Goal: Task Accomplishment & Management: Use online tool/utility

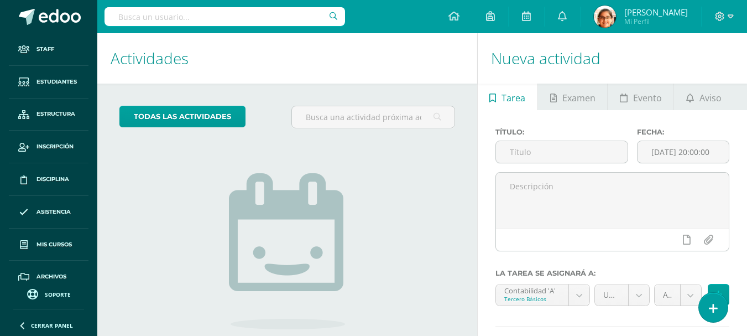
click at [164, 15] on input "text" at bounding box center [225, 16] width 241 height 19
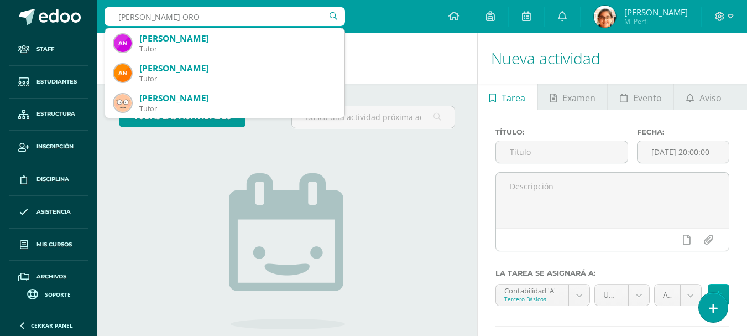
type input "ANGEL OROZ"
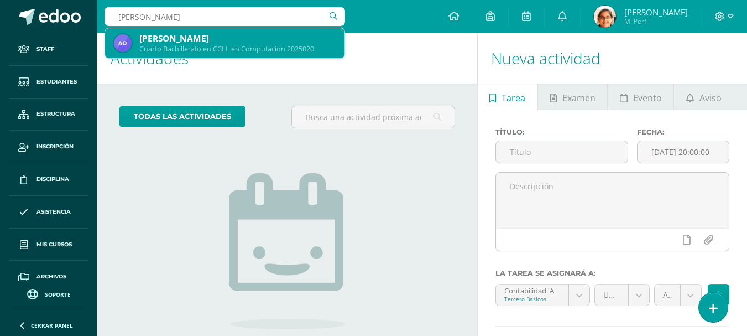
click at [296, 47] on div "Cuarto Bachillerato en CCLL en Computacion 2025020" at bounding box center [237, 48] width 196 height 9
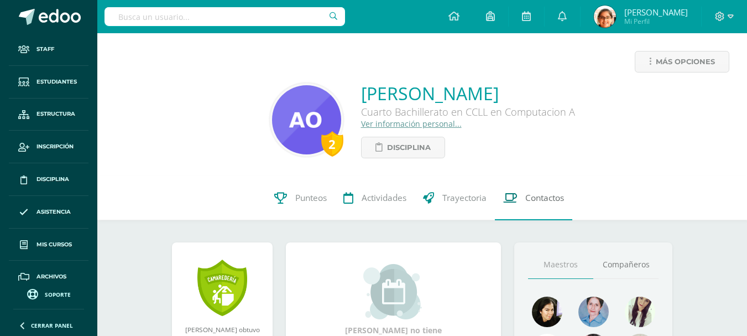
click at [533, 194] on span "Contactos" at bounding box center [544, 198] width 39 height 12
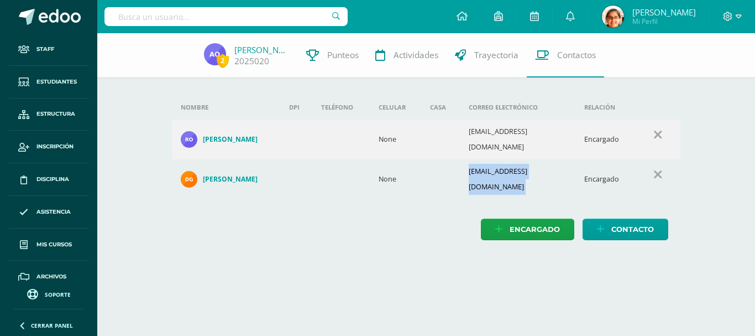
drag, startPoint x: 472, startPoint y: 165, endPoint x: 580, endPoint y: 169, distance: 107.9
click at [580, 169] on tr "Dilma Siomara Galvez Lemus None dilmagdeorozco@hotmail.com Encargado" at bounding box center [426, 179] width 509 height 40
click at [739, 200] on div "2 Angel Orozco 2025020 Punteos Actividades Trayectoria Contactos Agrega un nuev…" at bounding box center [426, 147] width 658 height 229
click at [528, 167] on td "dilmagdeorozco@hotmail.com" at bounding box center [518, 179] width 116 height 40
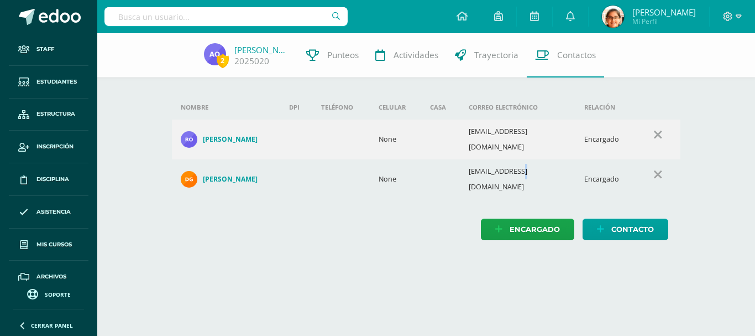
click at [528, 167] on td "[EMAIL_ADDRESS][DOMAIN_NAME]" at bounding box center [518, 179] width 116 height 40
click at [727, 189] on div "2 Angel Orozco 2025020 Punteos Actividades Trayectoria Contactos Agrega un nuev…" at bounding box center [426, 147] width 658 height 229
click at [274, 51] on link "[PERSON_NAME]" at bounding box center [261, 49] width 55 height 11
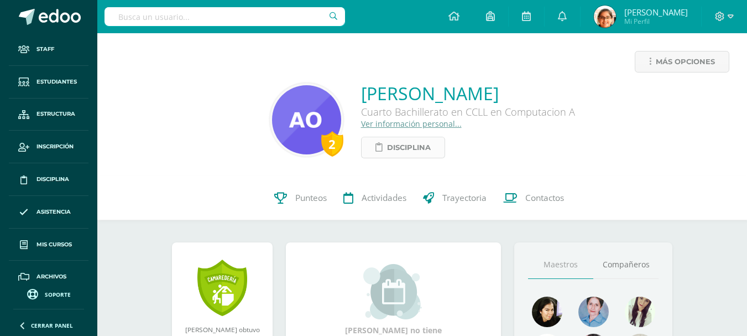
click at [392, 145] on span "Disciplina" at bounding box center [409, 147] width 44 height 20
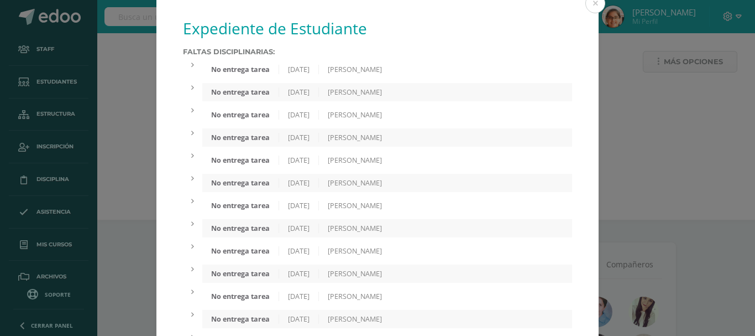
click at [374, 95] on div "Andrea Cabrera" at bounding box center [355, 91] width 72 height 9
click at [373, 104] on div "Faltas Disciplinarias: No entrega tarea 09/08/2025 Blanca Antillón No entregó l…" at bounding box center [377, 233] width 389 height 371
click at [367, 113] on div "[PERSON_NAME]" at bounding box center [355, 114] width 72 height 9
click at [366, 116] on div "[PERSON_NAME]" at bounding box center [355, 114] width 72 height 9
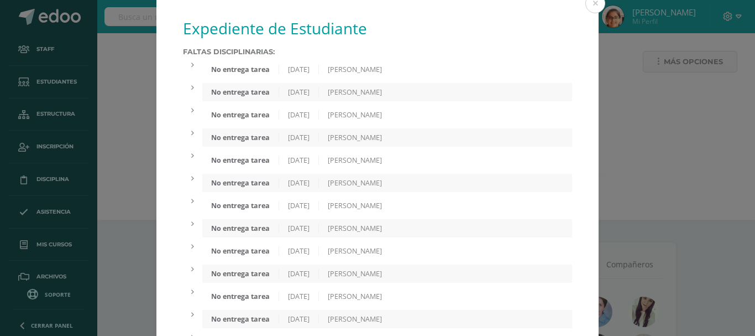
click at [362, 134] on div "[PERSON_NAME]" at bounding box center [355, 137] width 72 height 9
click at [350, 159] on div "[PERSON_NAME]" at bounding box center [355, 159] width 72 height 9
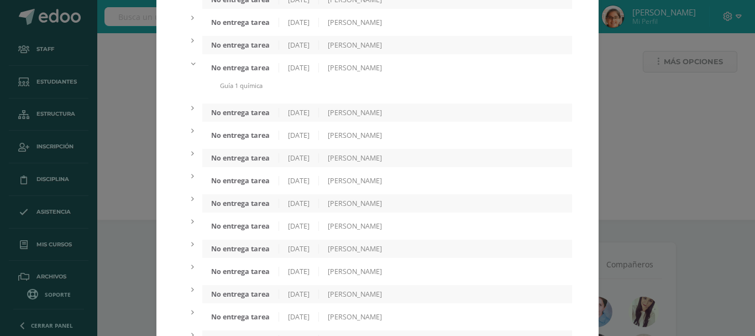
click at [359, 113] on div "Alejandra Coyoy" at bounding box center [355, 112] width 72 height 9
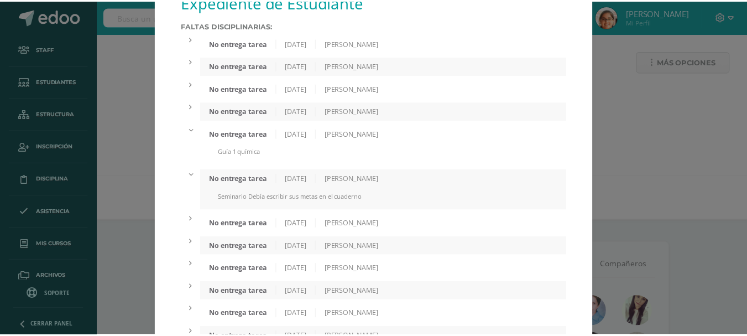
scroll to position [0, 0]
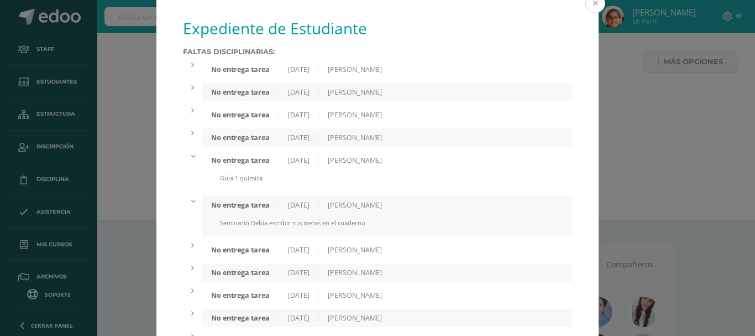
click at [588, 2] on button at bounding box center [596, 3] width 20 height 20
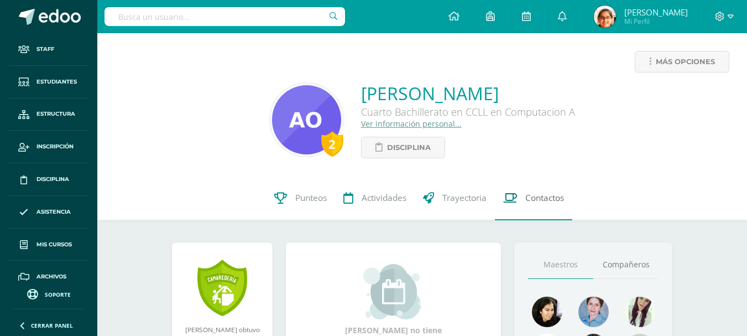
click at [542, 205] on link "Contactos" at bounding box center [533, 198] width 77 height 44
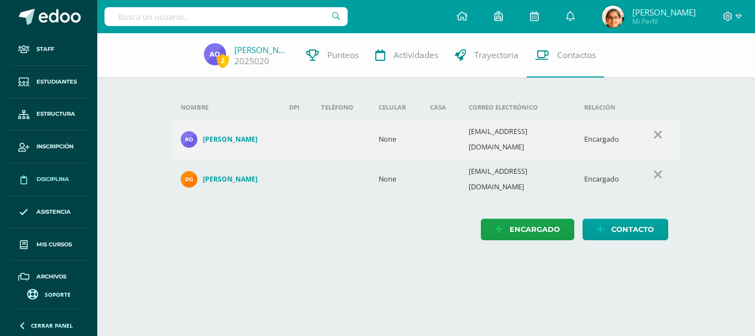
click at [63, 169] on link "Disciplina" at bounding box center [49, 179] width 80 height 33
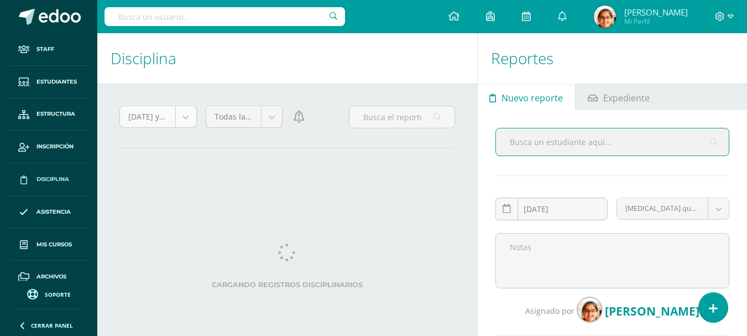
click at [173, 117] on body "Staff Estudiantes Estructura Inscripción Disciplina Asistencia Mis cursos Archi…" at bounding box center [373, 168] width 747 height 336
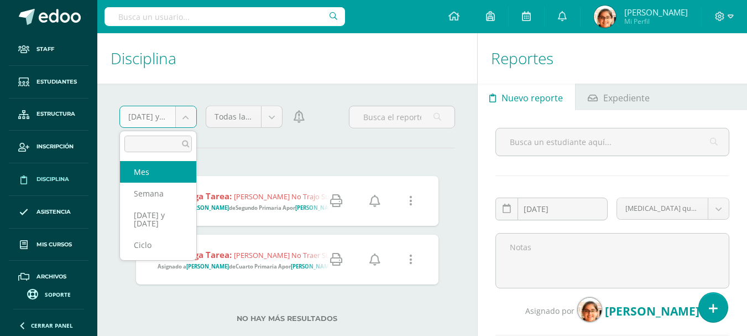
select select "month"
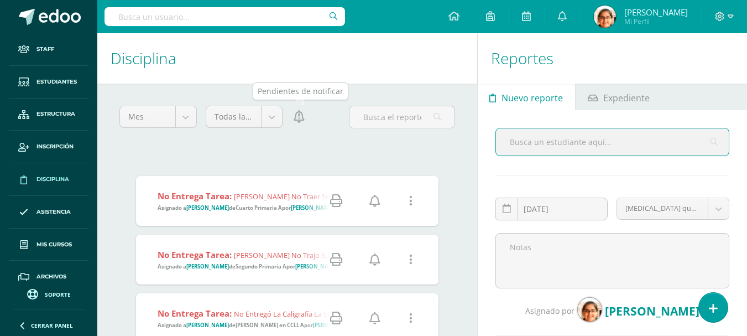
click at [297, 119] on icon at bounding box center [299, 117] width 11 height 12
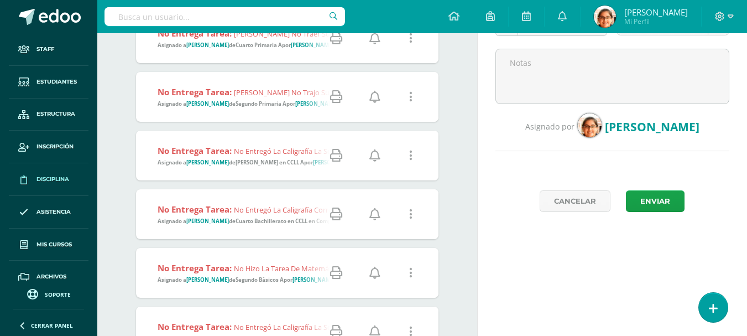
scroll to position [92, 0]
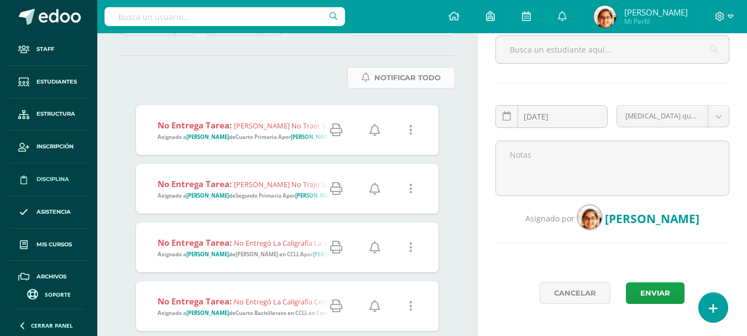
click at [390, 77] on span "Notificar Todo" at bounding box center [407, 77] width 66 height 20
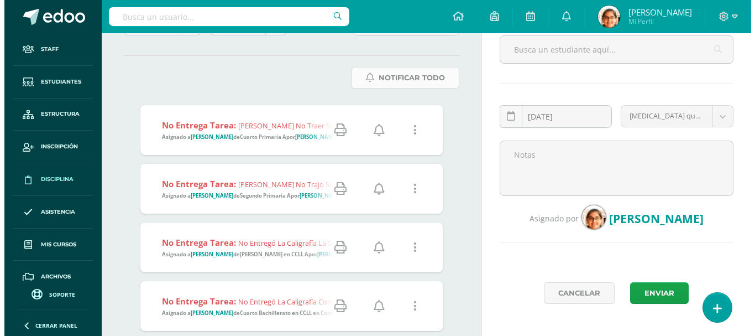
scroll to position [0, 0]
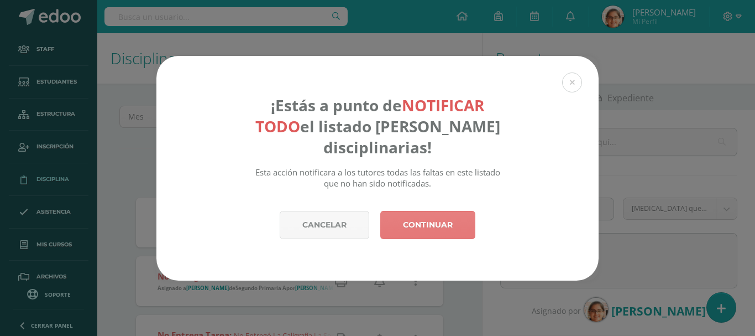
click at [420, 216] on link "Continuar" at bounding box center [427, 225] width 95 height 28
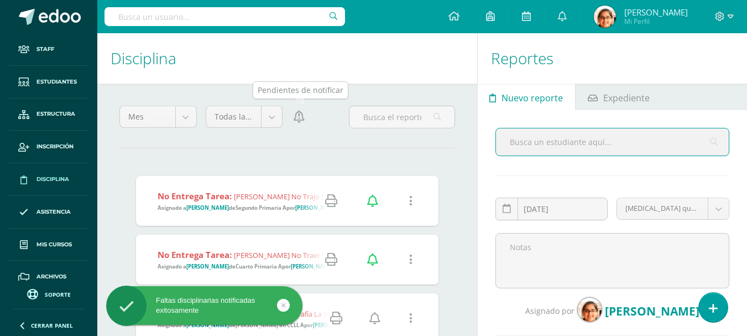
click at [300, 122] on icon at bounding box center [299, 117] width 11 height 12
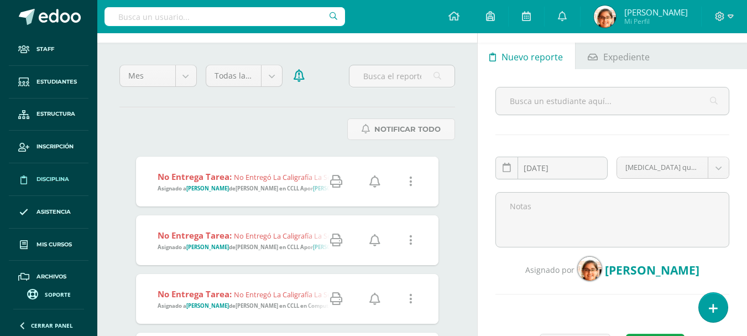
scroll to position [92, 0]
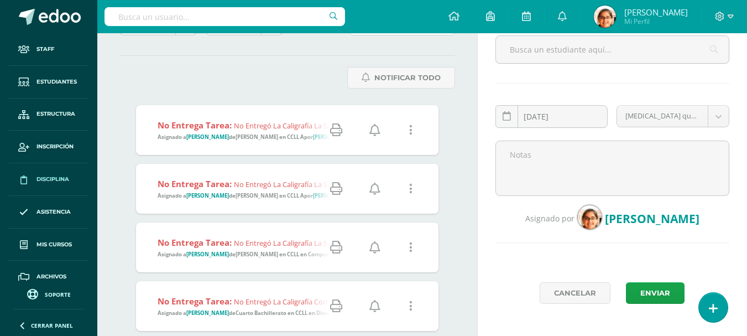
click at [377, 128] on icon at bounding box center [374, 130] width 11 height 12
click at [374, 180] on link at bounding box center [375, 189] width 28 height 28
click at [375, 189] on icon at bounding box center [374, 189] width 11 height 12
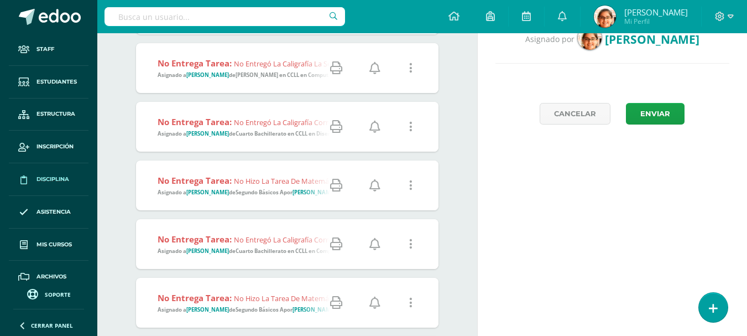
scroll to position [277, 0]
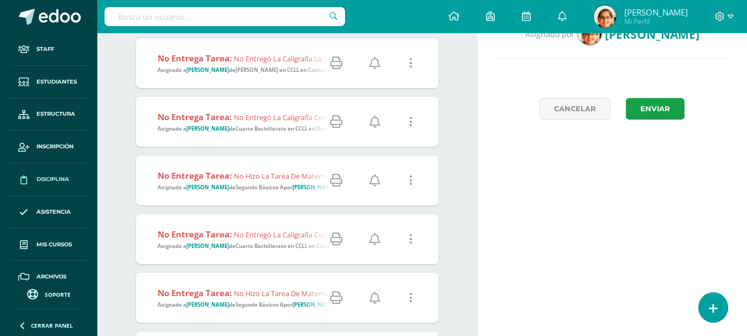
click at [374, 117] on icon at bounding box center [374, 122] width 11 height 12
click at [379, 59] on icon at bounding box center [374, 63] width 11 height 12
click at [377, 190] on link at bounding box center [375, 180] width 28 height 28
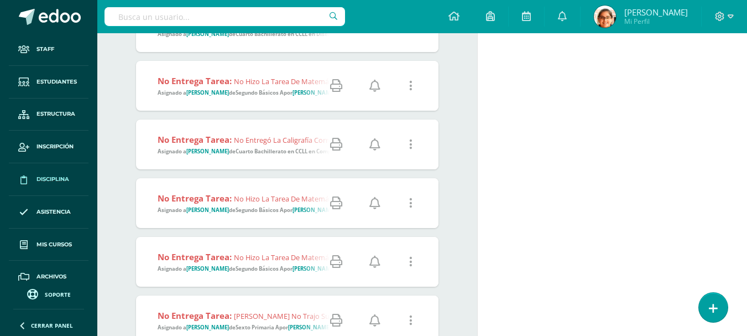
scroll to position [461, 0]
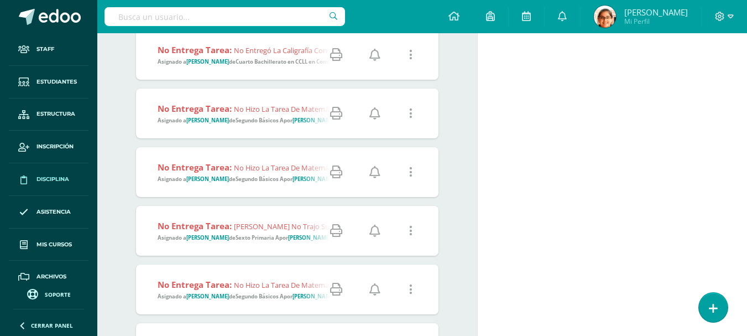
click at [372, 112] on icon at bounding box center [374, 113] width 11 height 12
click at [374, 168] on icon at bounding box center [374, 172] width 11 height 12
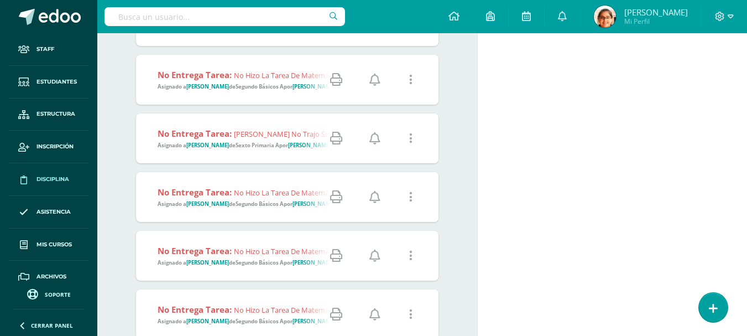
click at [373, 140] on icon at bounding box center [374, 138] width 11 height 12
click at [372, 190] on link at bounding box center [375, 197] width 28 height 28
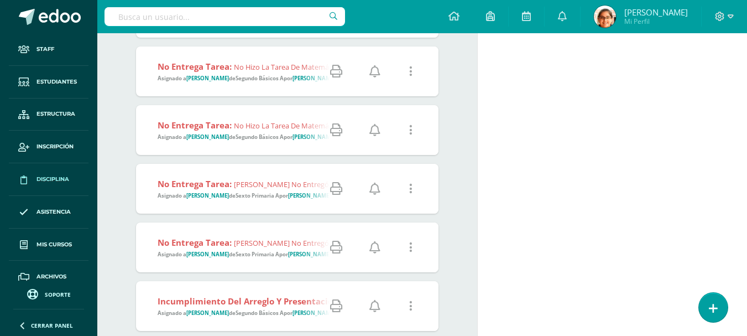
click at [374, 127] on icon at bounding box center [374, 130] width 11 height 12
click at [374, 189] on icon at bounding box center [374, 189] width 11 height 12
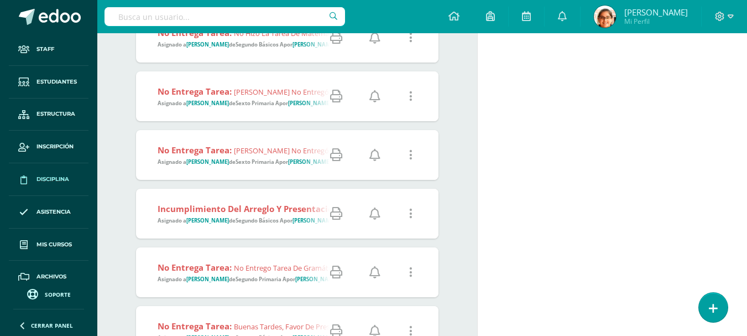
drag, startPoint x: 376, startPoint y: 154, endPoint x: 376, endPoint y: 160, distance: 6.1
click at [376, 154] on icon at bounding box center [374, 155] width 11 height 12
click at [375, 211] on icon at bounding box center [374, 213] width 11 height 12
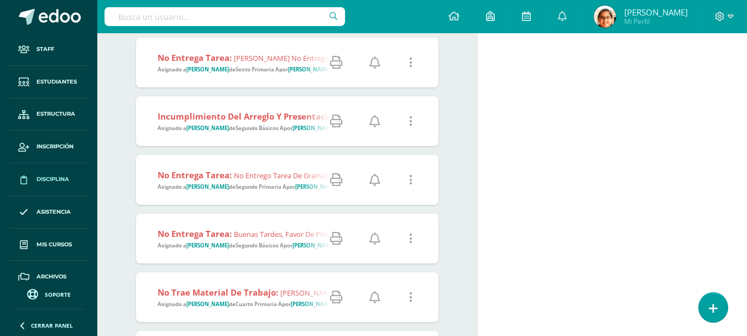
click at [375, 180] on icon at bounding box center [374, 180] width 11 height 12
click at [373, 243] on icon at bounding box center [374, 238] width 11 height 12
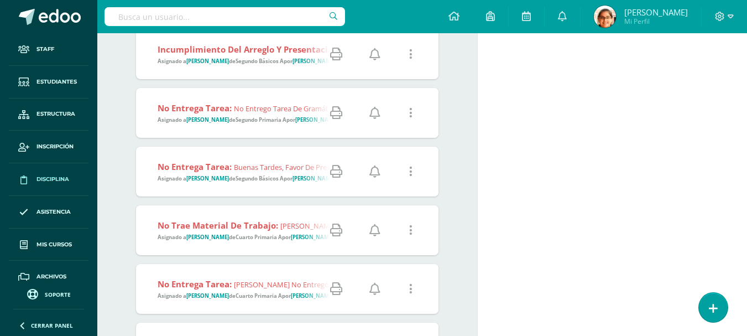
scroll to position [1014, 0]
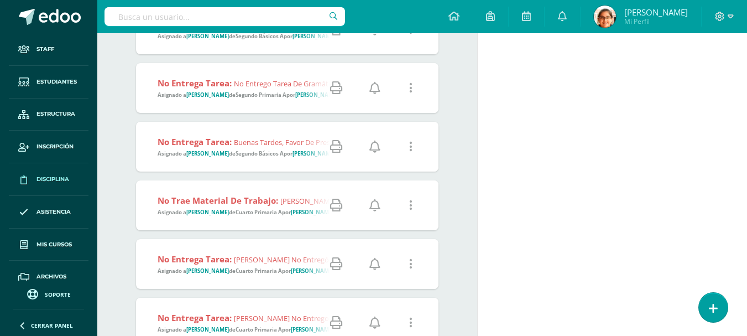
click at [374, 205] on icon at bounding box center [374, 205] width 11 height 12
click at [374, 265] on icon at bounding box center [374, 264] width 11 height 12
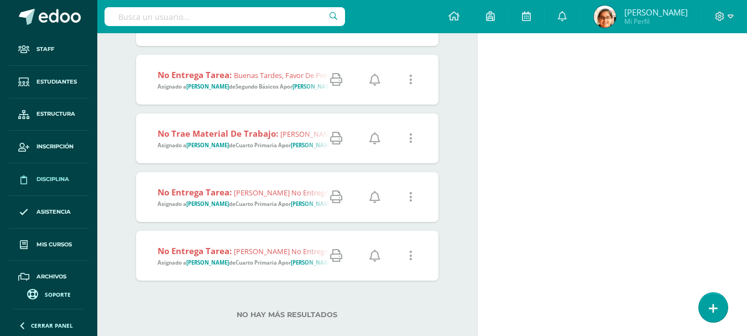
scroll to position [1106, 0]
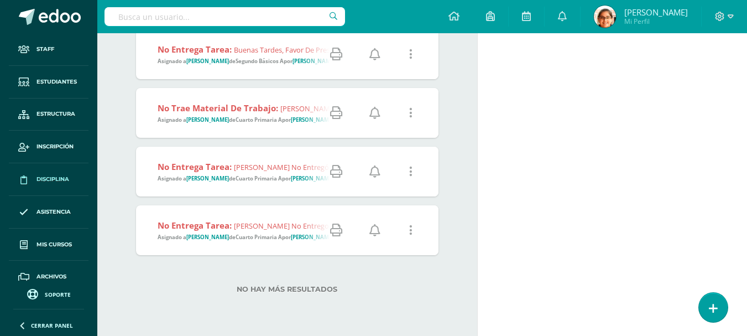
click at [374, 229] on icon at bounding box center [374, 230] width 11 height 12
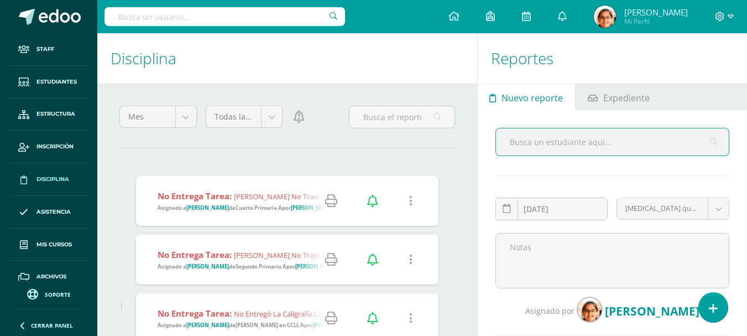
click at [300, 120] on icon at bounding box center [299, 117] width 11 height 12
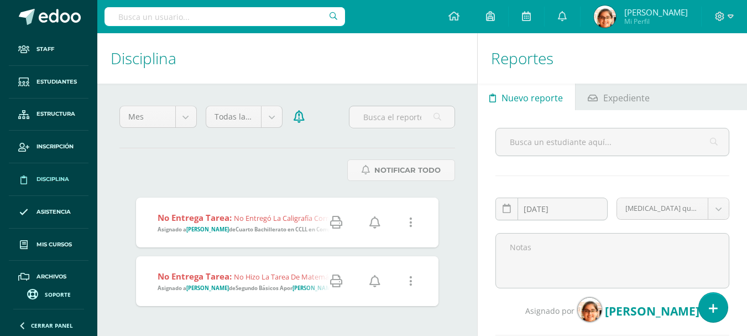
scroll to position [96, 0]
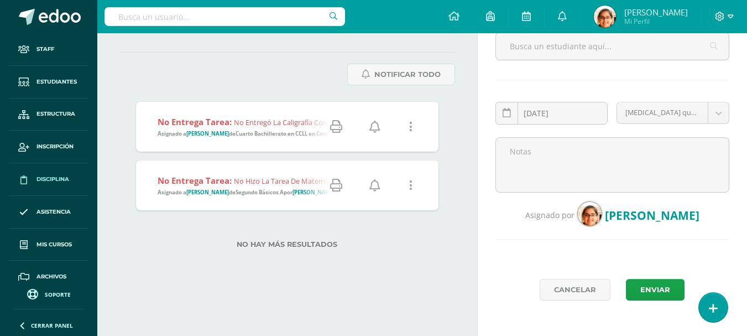
click at [374, 124] on icon at bounding box center [374, 127] width 11 height 12
click at [375, 186] on icon at bounding box center [374, 185] width 11 height 12
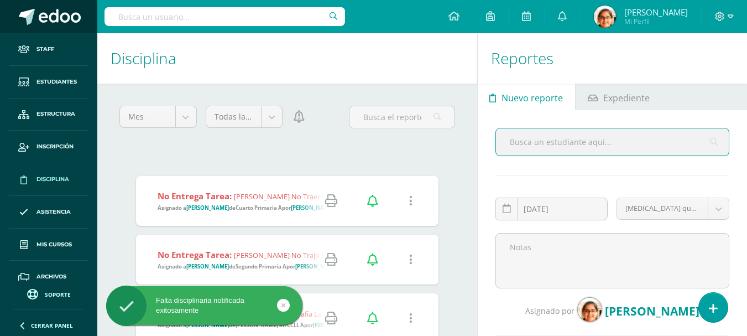
click at [53, 19] on span at bounding box center [60, 17] width 42 height 17
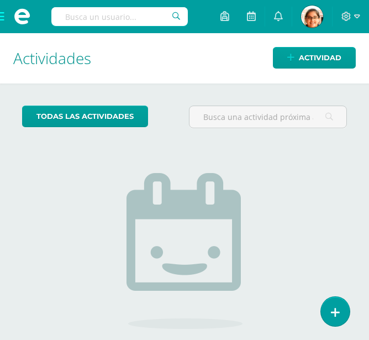
click at [3, 18] on span at bounding box center [22, 16] width 44 height 33
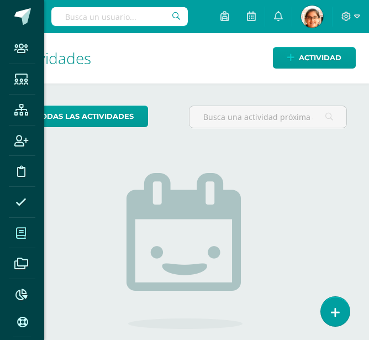
click at [19, 236] on icon at bounding box center [21, 233] width 10 height 11
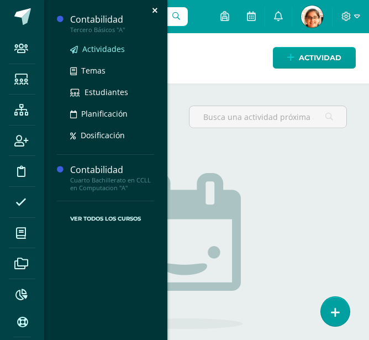
click at [104, 51] on span "Actividades" at bounding box center [103, 49] width 43 height 11
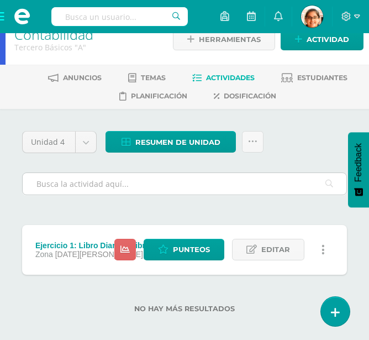
scroll to position [27, 0]
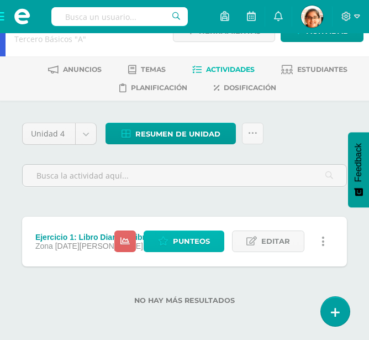
click at [178, 248] on span "Punteos" at bounding box center [191, 241] width 37 height 20
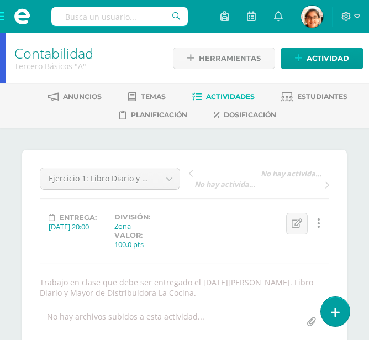
click at [80, 52] on link "Contabilidad" at bounding box center [53, 53] width 79 height 19
